Goal: Navigation & Orientation: Find specific page/section

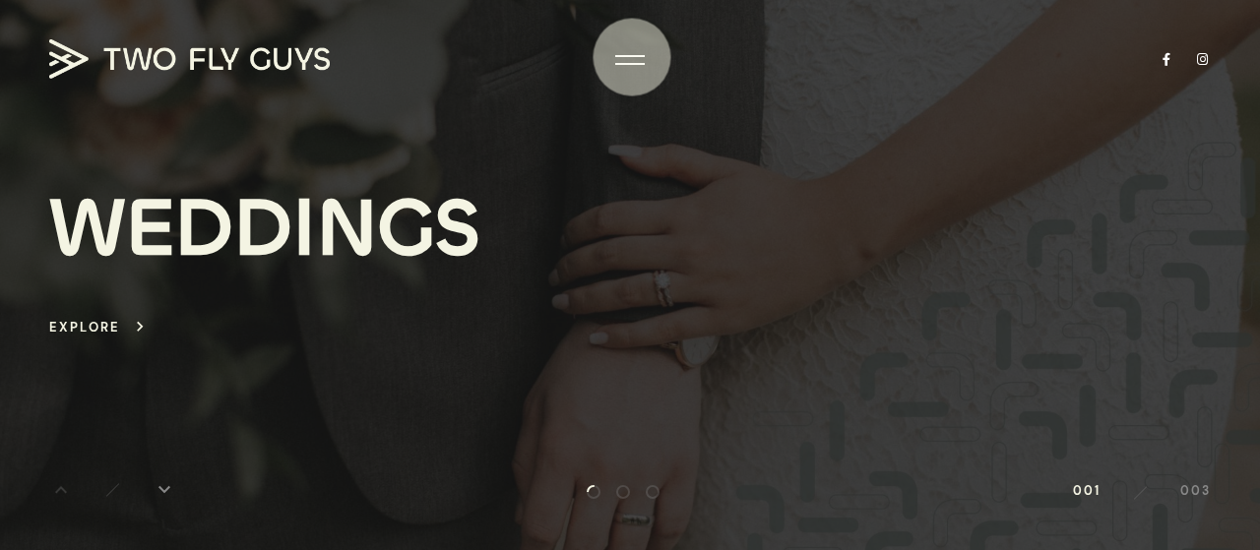
click at [632, 57] on div at bounding box center [630, 56] width 30 height 2
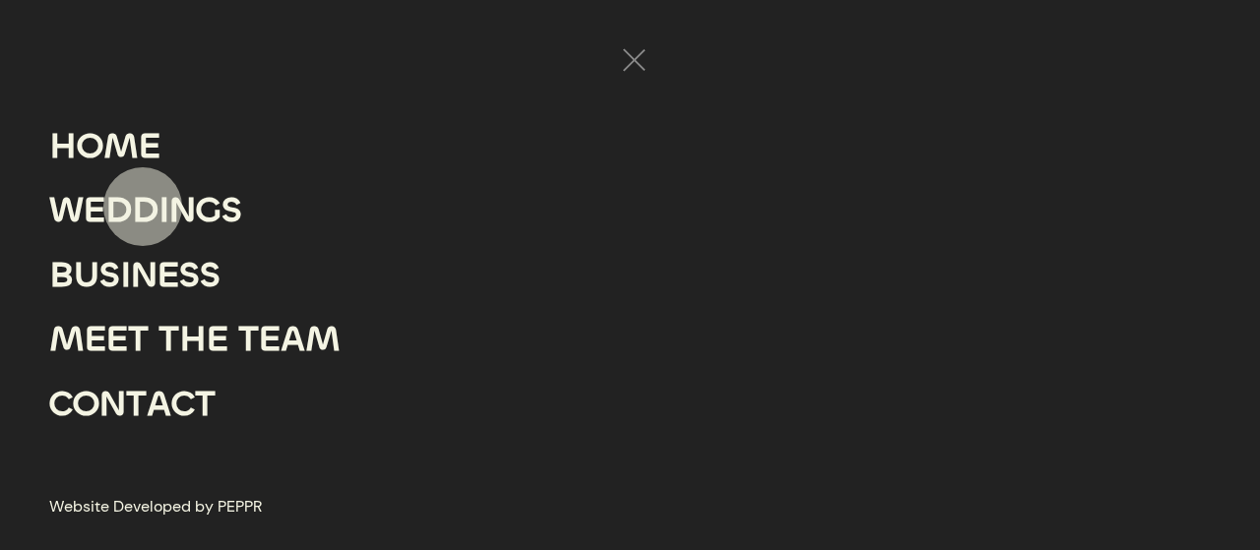
click at [143, 207] on div "D" at bounding box center [145, 210] width 27 height 65
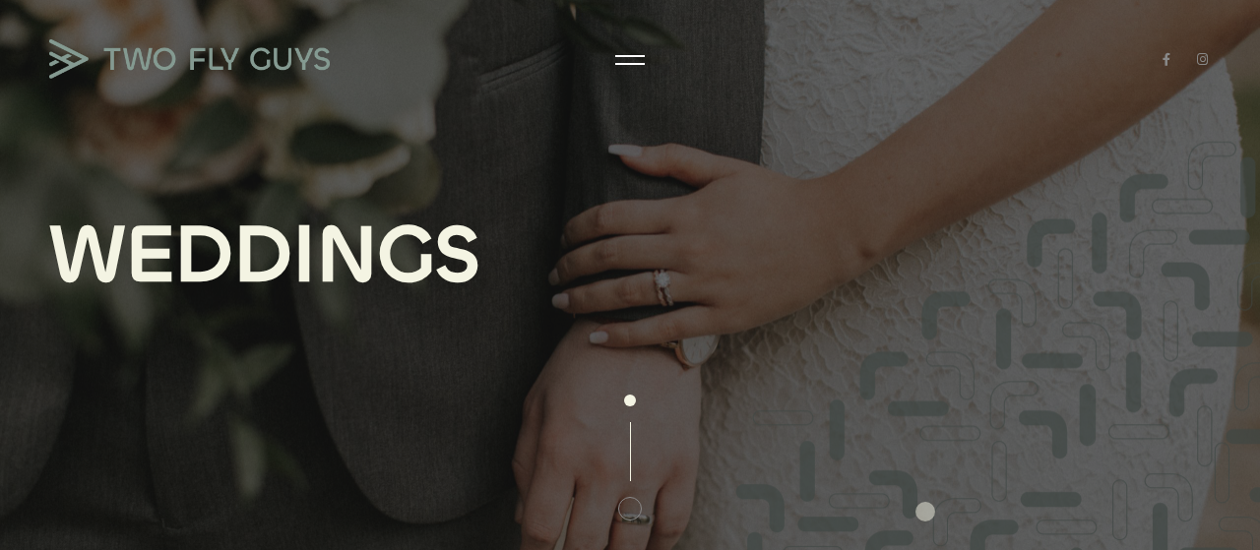
drag, startPoint x: 925, startPoint y: 512, endPoint x: 935, endPoint y: 277, distance: 235.5
click at [935, 277] on header "W E D D I N G S" at bounding box center [630, 276] width 1201 height 128
click at [628, 515] on div at bounding box center [630, 509] width 24 height 24
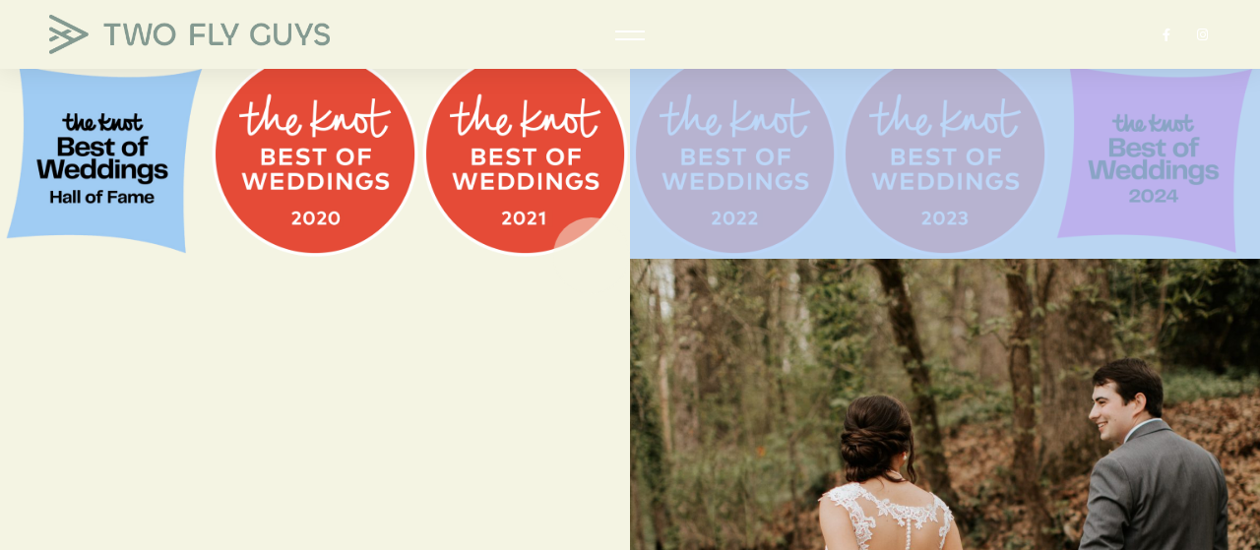
drag, startPoint x: 589, startPoint y: 497, endPoint x: 592, endPoint y: 227, distance: 269.8
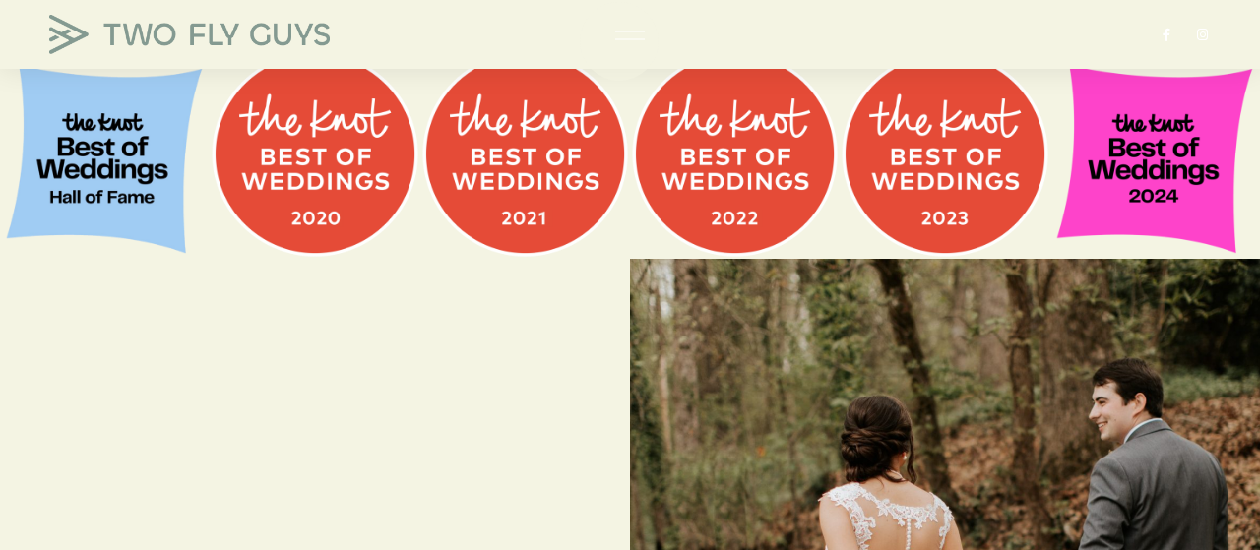
click at [619, 41] on div at bounding box center [630, 36] width 30 height 20
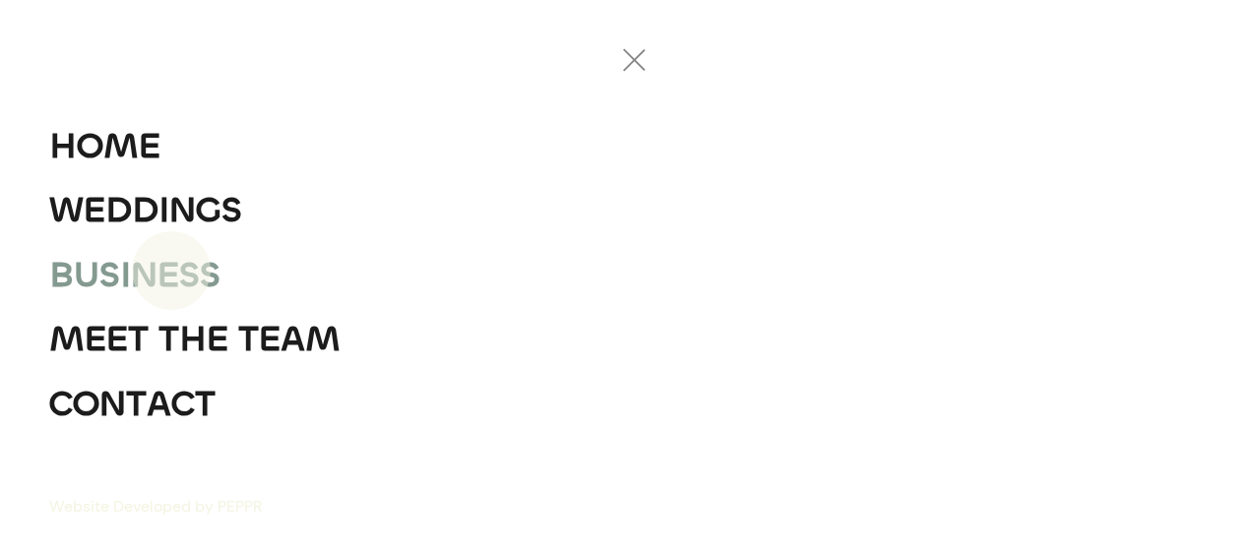
click at [171, 271] on div "E" at bounding box center [169, 275] width 22 height 65
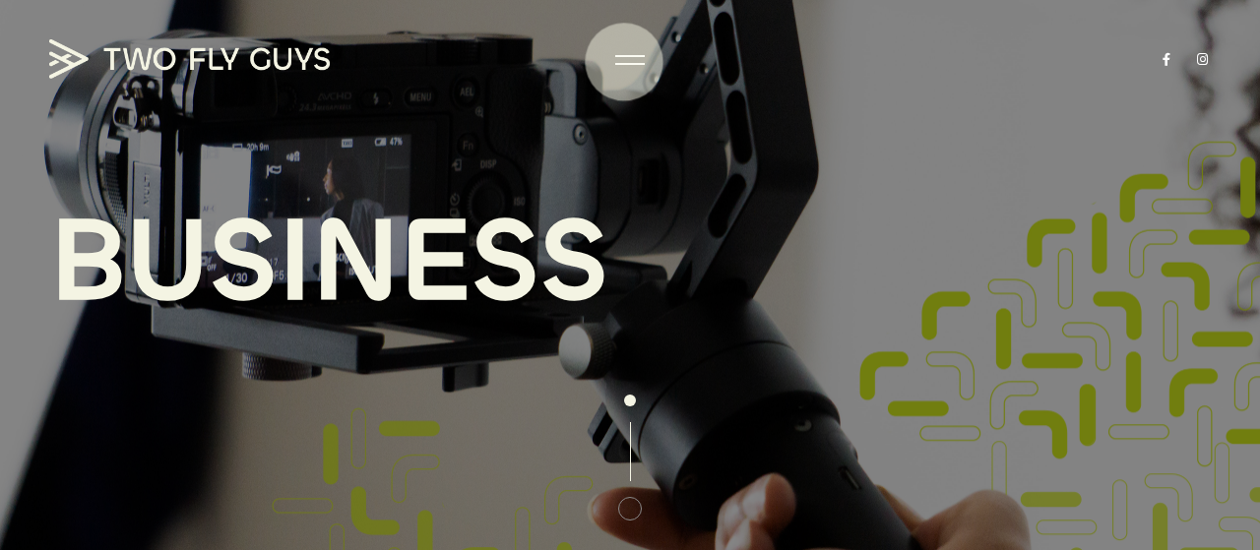
click at [624, 62] on div at bounding box center [630, 60] width 30 height 20
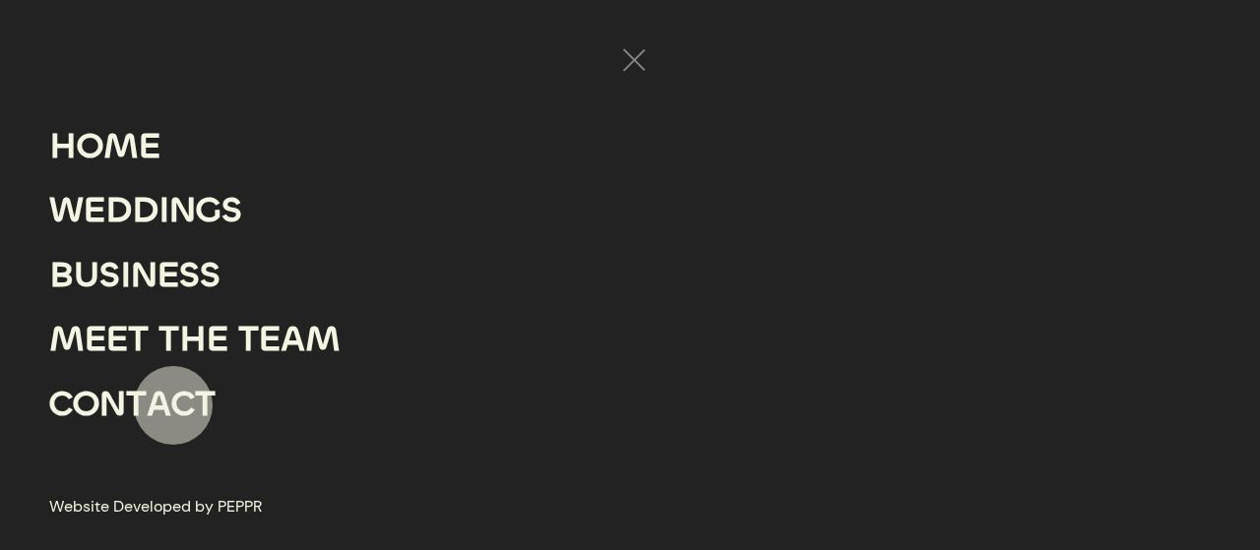
click at [173, 406] on div "C" at bounding box center [183, 404] width 24 height 65
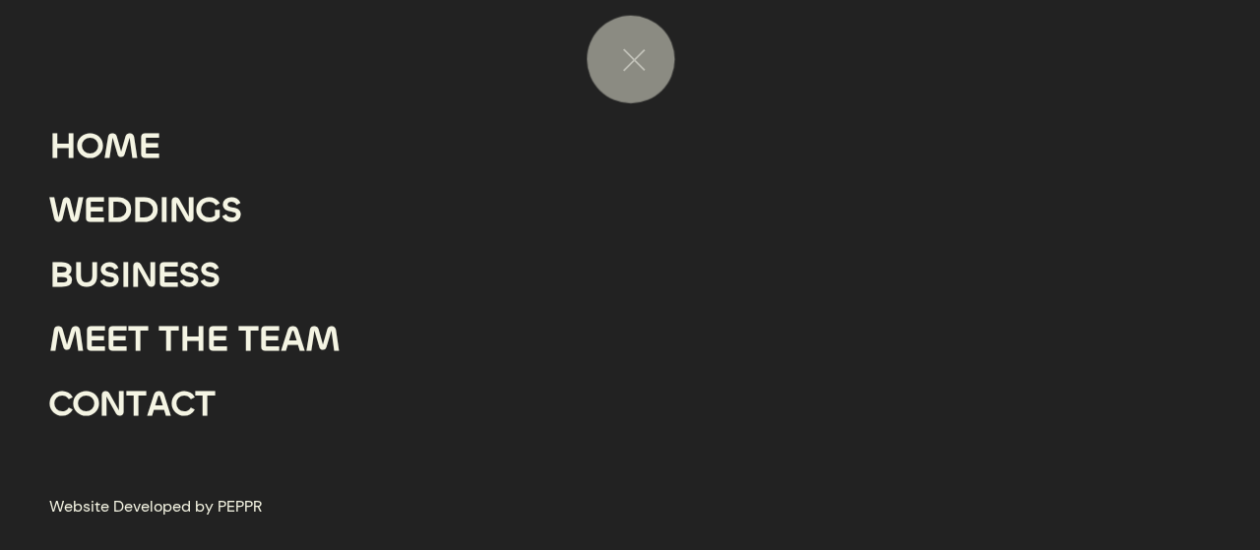
click at [637, 60] on div at bounding box center [630, 60] width 30 height 20
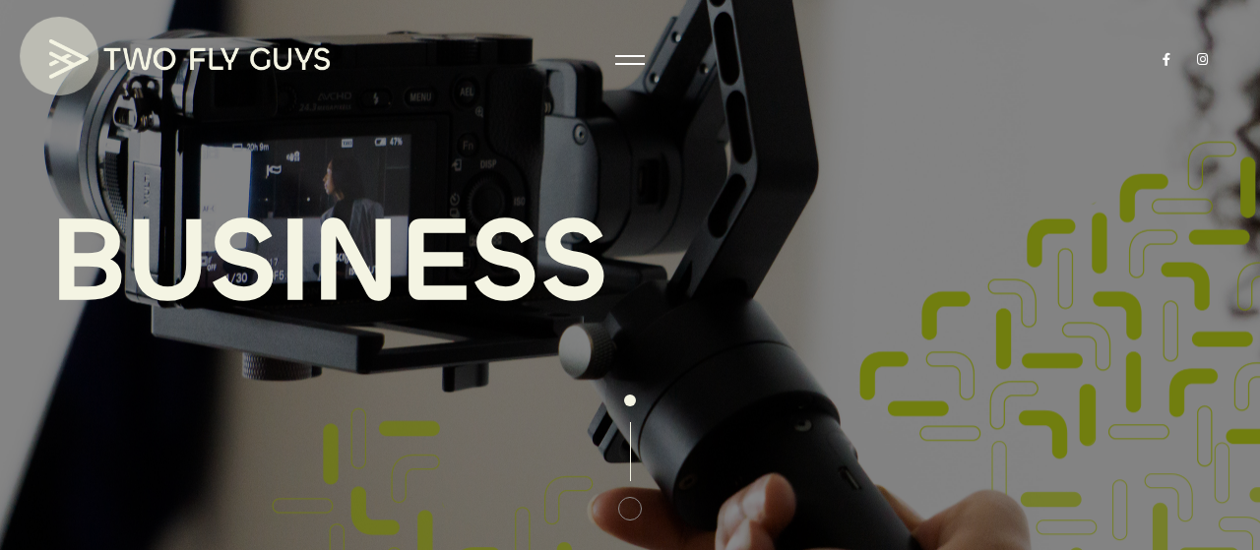
click at [59, 56] on img at bounding box center [189, 58] width 281 height 39
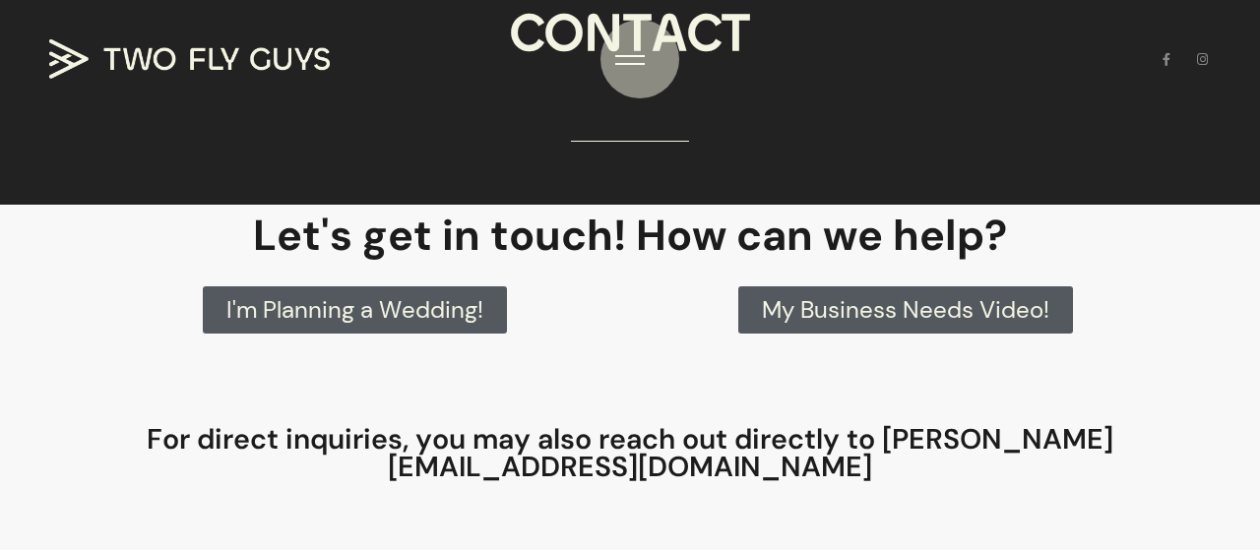
click at [640, 59] on div at bounding box center [630, 60] width 30 height 20
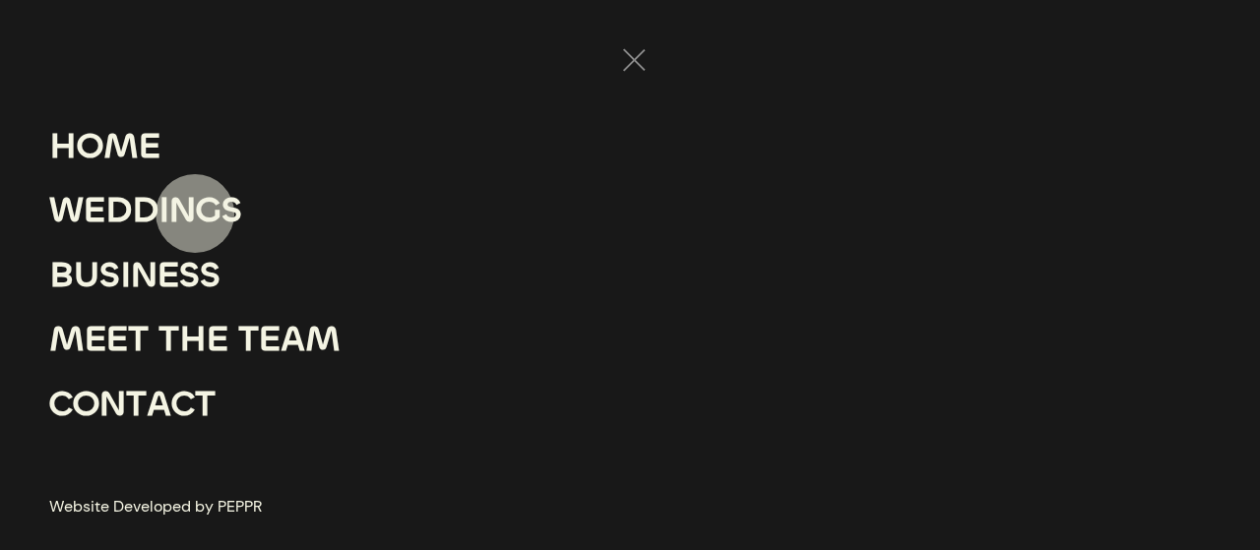
click at [195, 214] on div "N" at bounding box center [182, 210] width 27 height 65
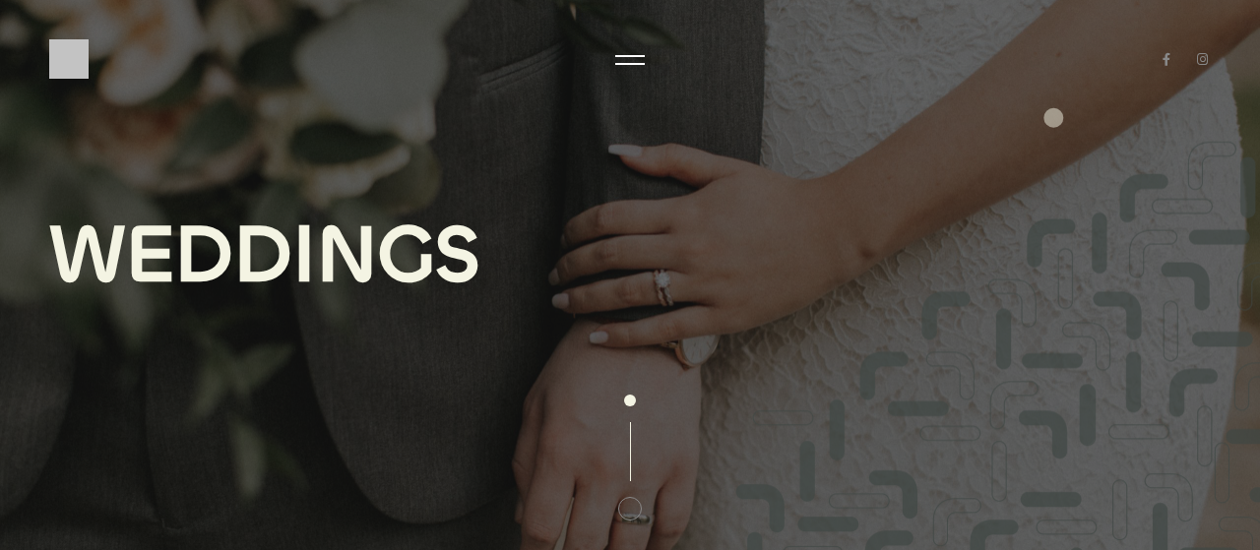
drag, startPoint x: 1036, startPoint y: 370, endPoint x: 1055, endPoint y: 97, distance: 273.4
click at [1055, 97] on div "W E D D I N G S" at bounding box center [630, 275] width 1260 height 550
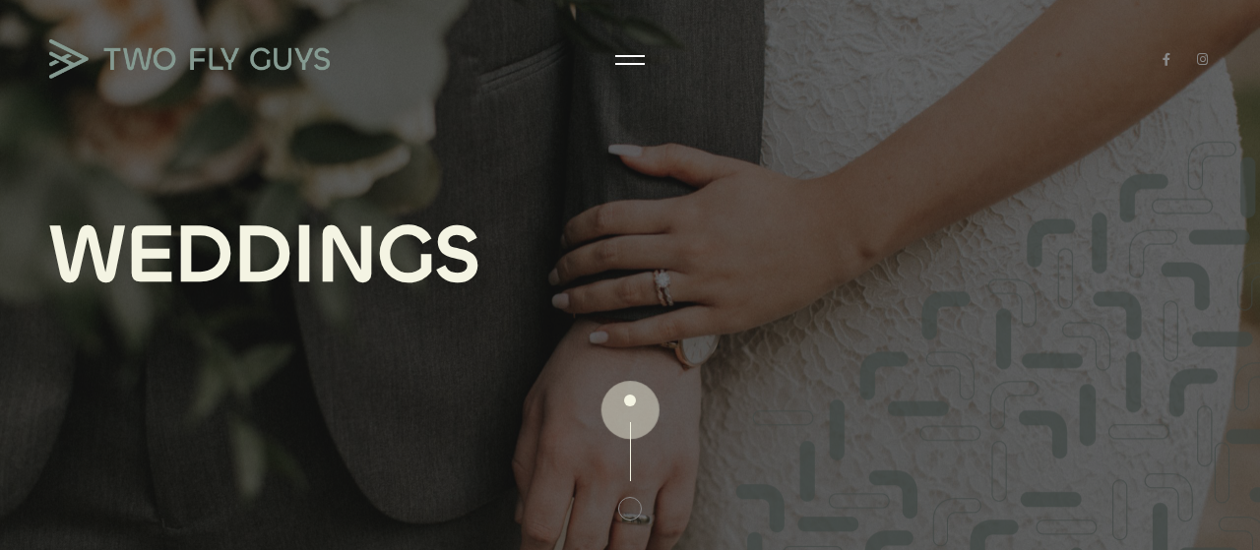
drag, startPoint x: 628, startPoint y: 443, endPoint x: 641, endPoint y: 344, distance: 100.3
click at [641, 344] on div "W E D D I N G S" at bounding box center [630, 275] width 1260 height 550
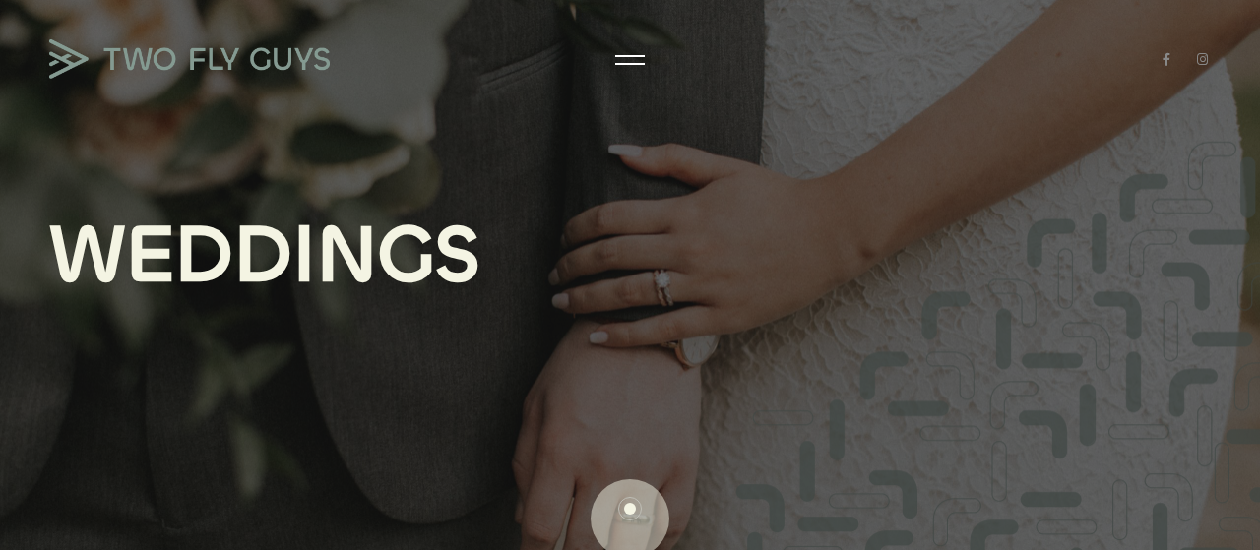
click at [630, 519] on div at bounding box center [630, 509] width 24 height 24
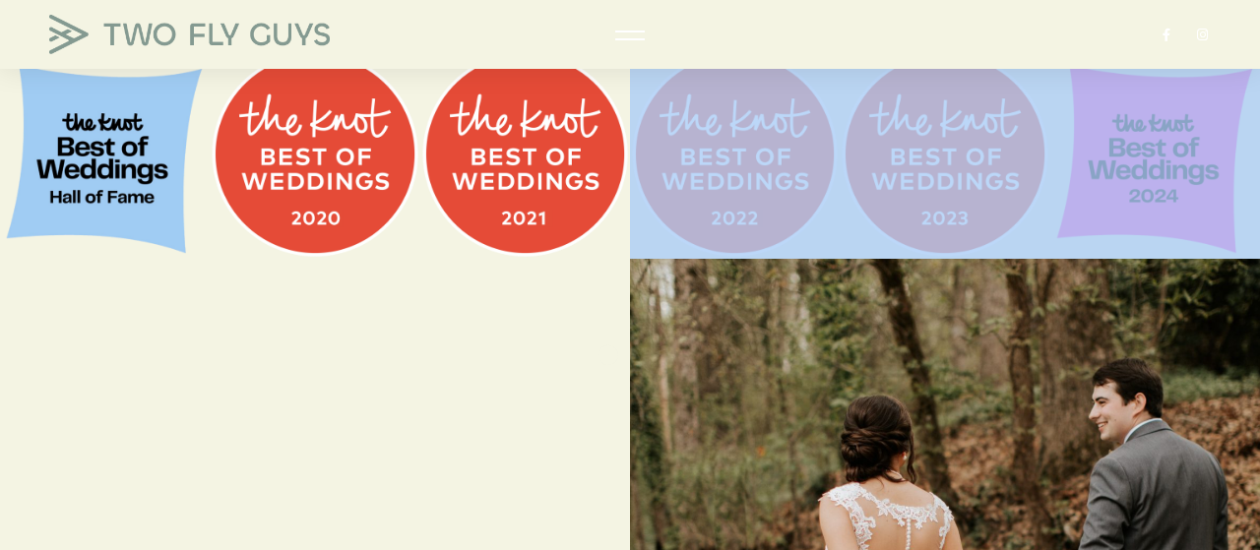
drag, startPoint x: 593, startPoint y: 504, endPoint x: 628, endPoint y: 243, distance: 263.3
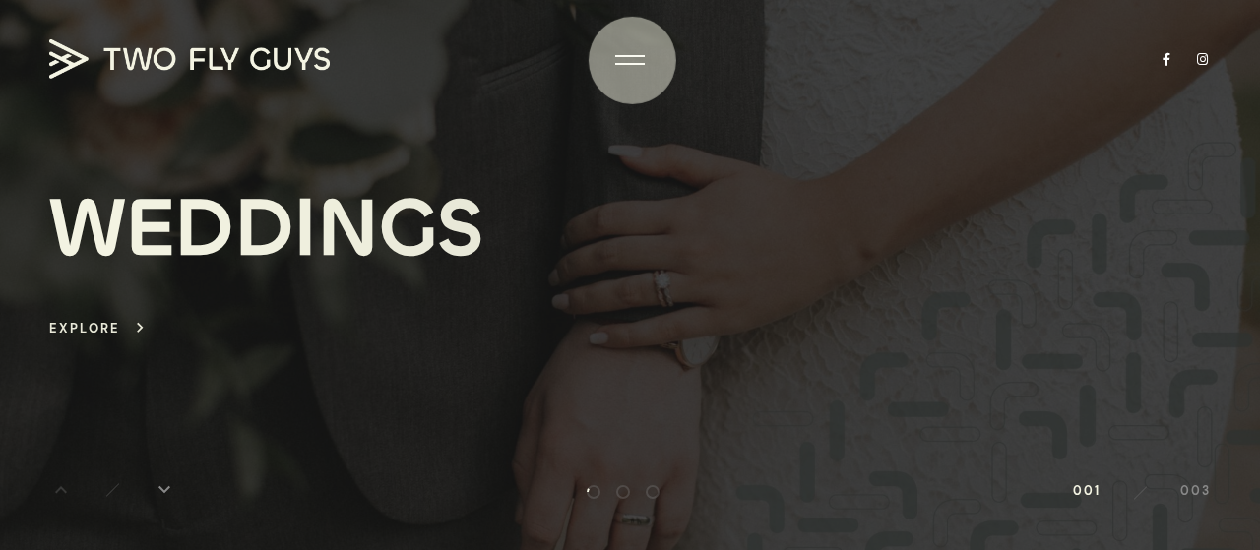
click at [632, 57] on div at bounding box center [630, 56] width 30 height 2
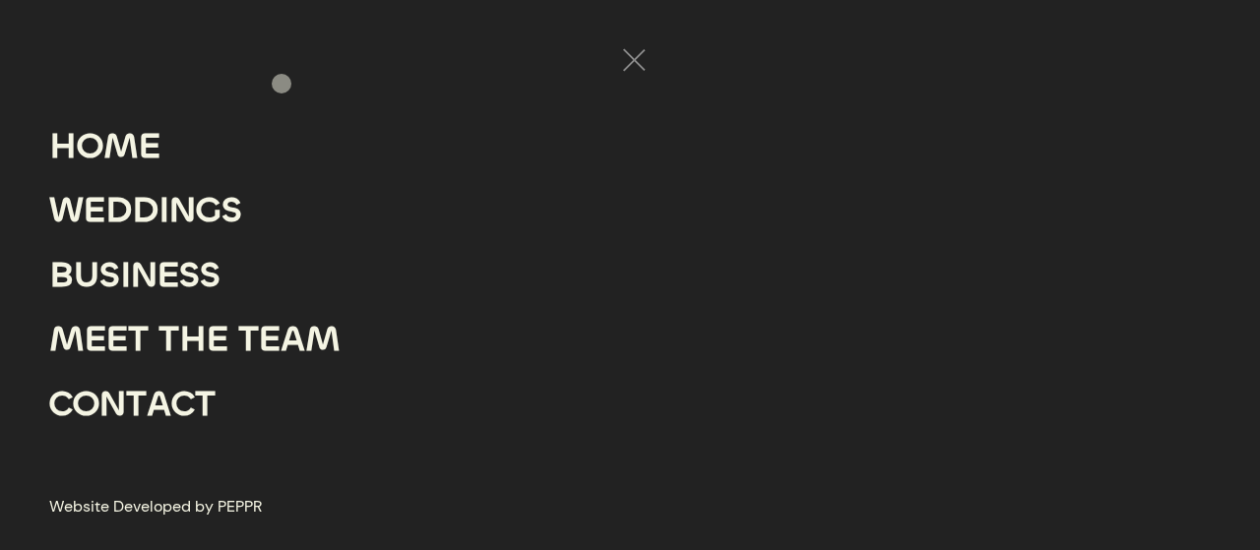
click at [106, 142] on div "M" at bounding box center [120, 146] width 35 height 65
